Goal: Check status: Check status

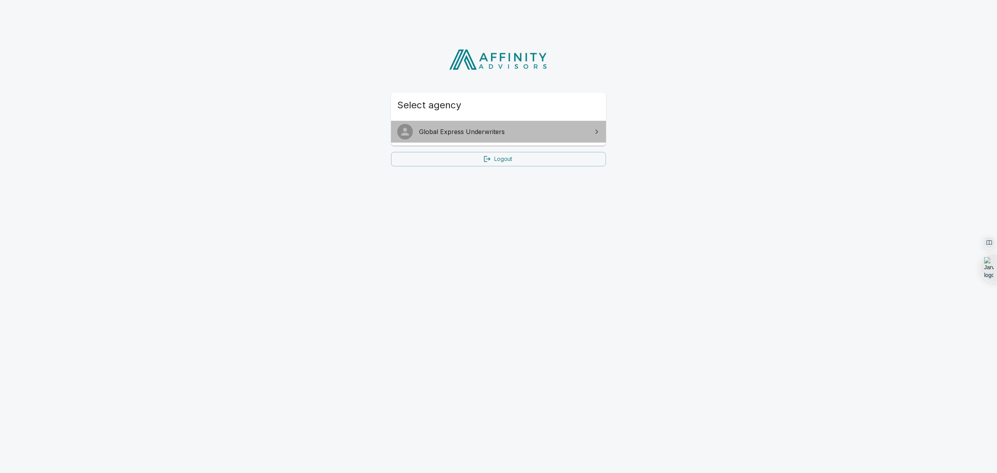
click at [432, 136] on link "Global Express Underwriters" at bounding box center [498, 132] width 215 height 22
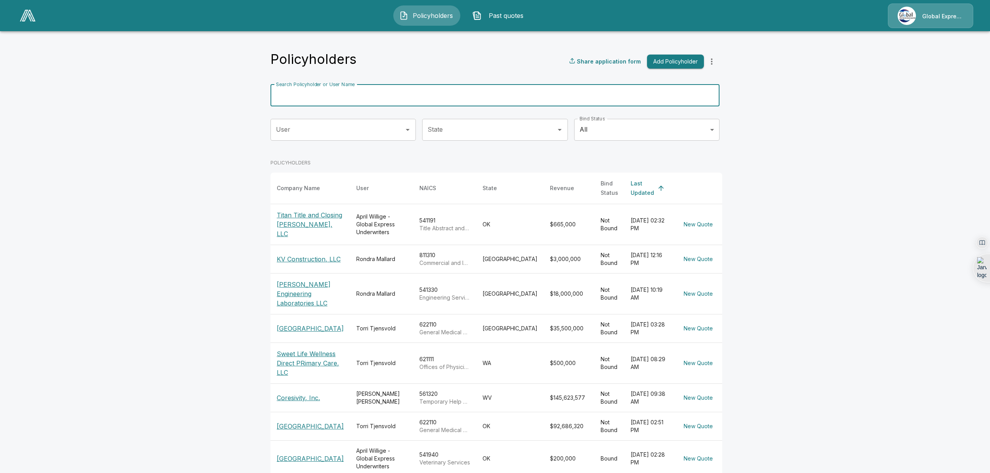
click at [343, 88] on div "Search Policyholder or User Name Search Policyholder or User Name" at bounding box center [494, 96] width 449 height 22
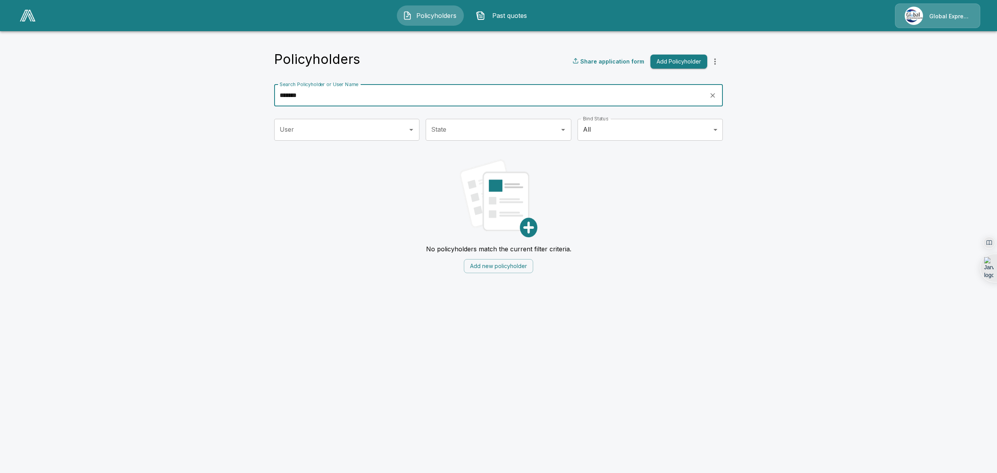
drag, startPoint x: 332, startPoint y: 97, endPoint x: 231, endPoint y: 93, distance: 101.8
click at [231, 93] on main "Policyholders Share application form Add Policyholder Search Policyholder or Us…" at bounding box center [498, 141] width 997 height 282
type input "*******"
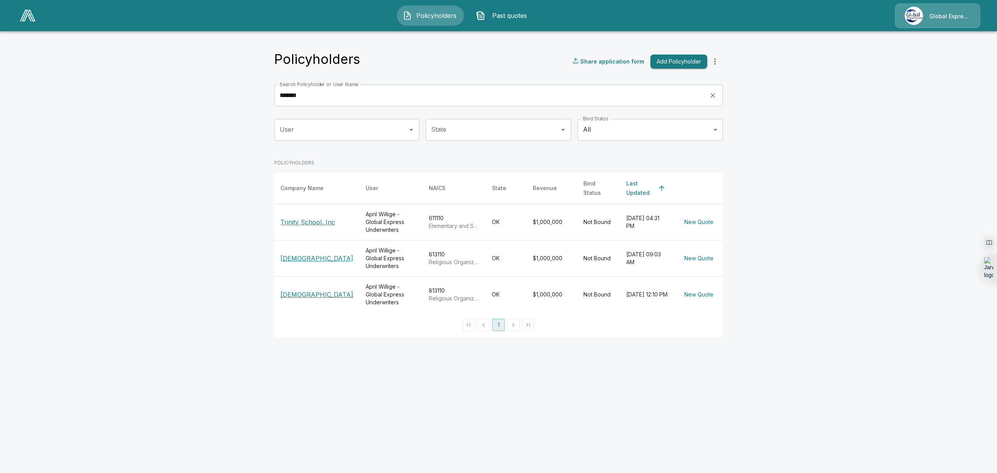
click at [309, 217] on p "Trinity School, Inc" at bounding box center [316, 221] width 73 height 9
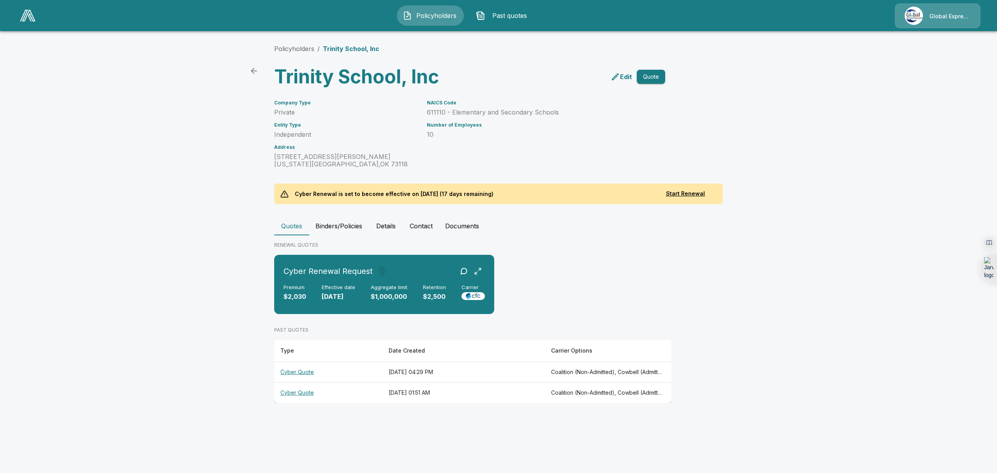
click at [296, 372] on th "Cyber Quote" at bounding box center [328, 372] width 108 height 21
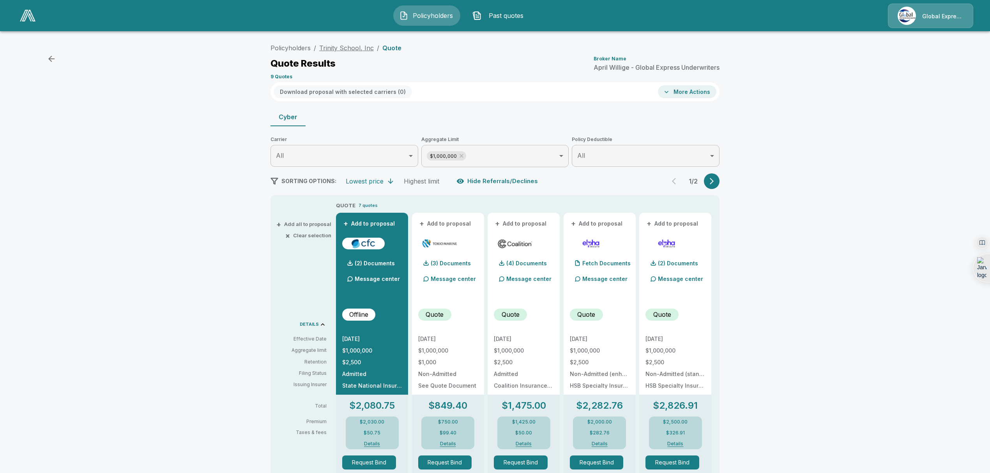
click at [362, 47] on link "Trinity School, Inc" at bounding box center [346, 48] width 55 height 8
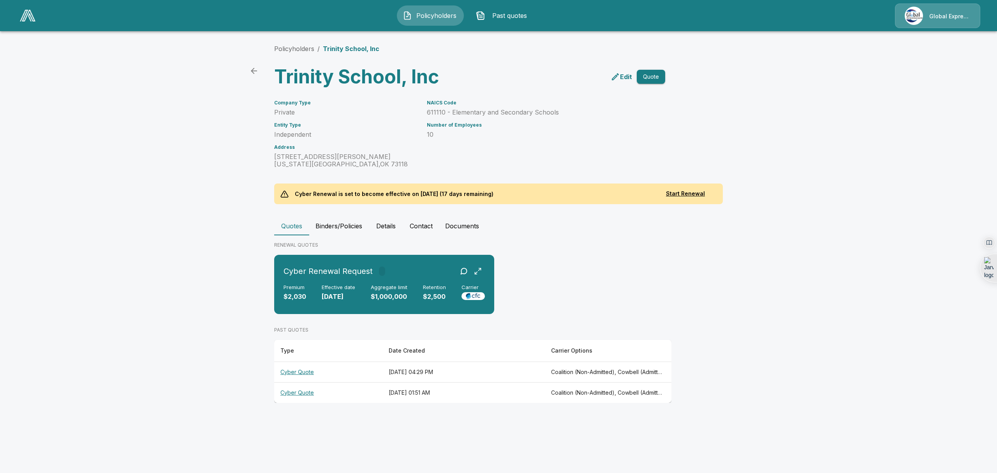
click at [390, 224] on button "Details" at bounding box center [386, 226] width 35 height 19
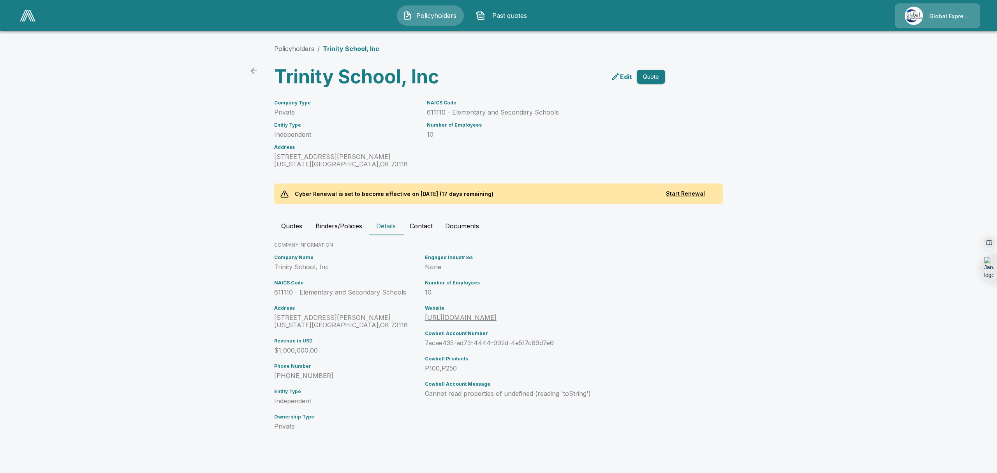
click at [412, 230] on button "Contact" at bounding box center [421, 226] width 35 height 19
